Goal: Obtain resource: Download file/media

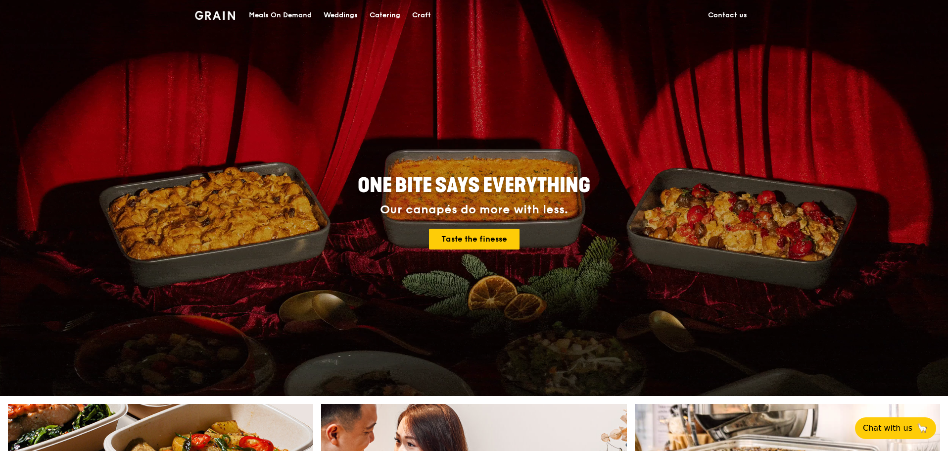
click at [271, 16] on div "Meals On Demand" at bounding box center [280, 15] width 63 height 30
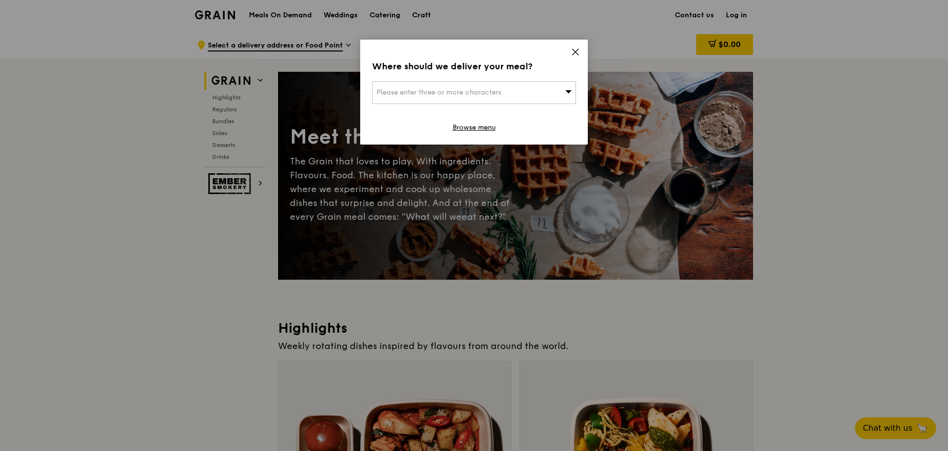
click at [572, 52] on icon at bounding box center [575, 51] width 9 height 9
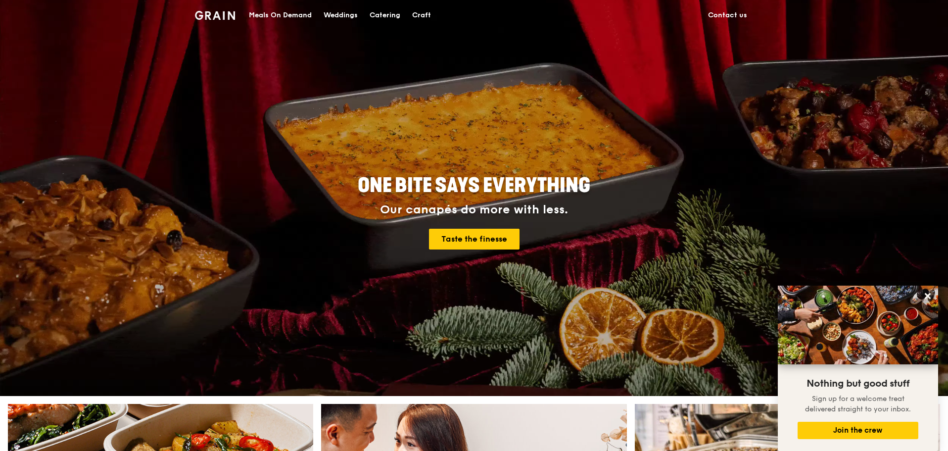
click at [388, 17] on div "Catering" at bounding box center [385, 15] width 31 height 30
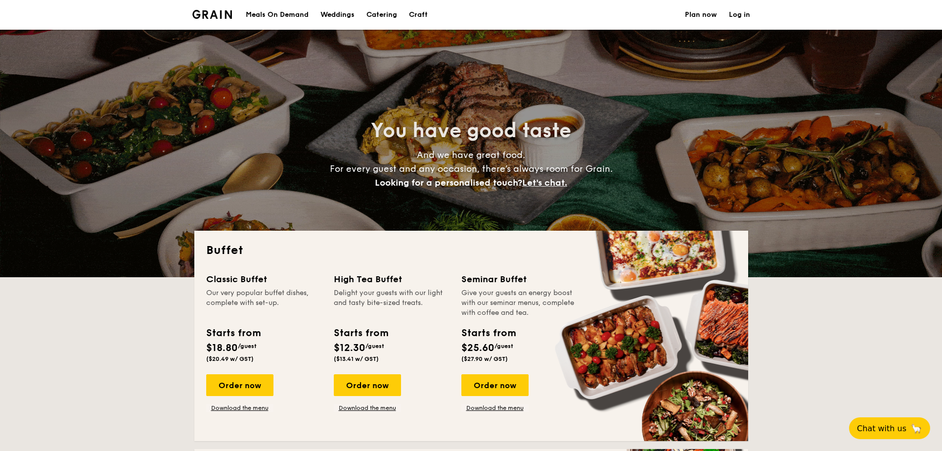
select select
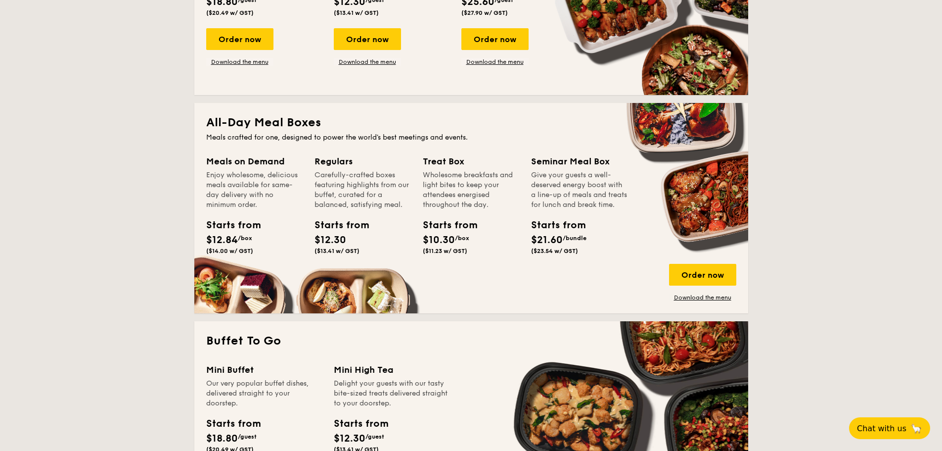
scroll to position [346, 0]
click at [714, 296] on link "Download the menu" at bounding box center [702, 297] width 67 height 8
